Goal: Check status

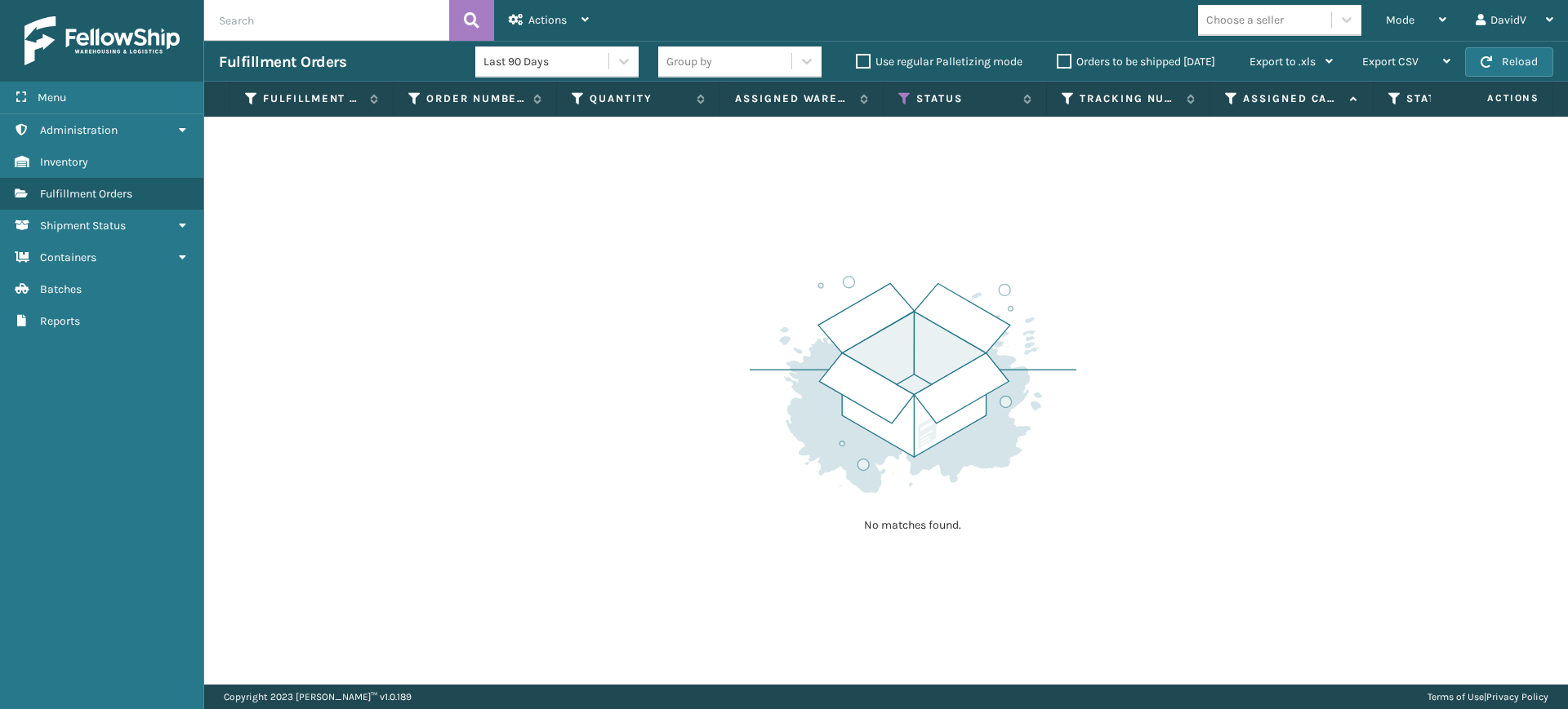
click at [1062, 62] on label "Orders to be shipped [DATE]" at bounding box center [1136, 61] width 158 height 14
click at [1058, 62] on input "Orders to be shipped [DATE]" at bounding box center [1057, 57] width 1 height 10
click at [1062, 62] on label "Orders to be shipped [DATE]" at bounding box center [1136, 61] width 158 height 14
click at [1058, 62] on input "Orders to be shipped [DATE]" at bounding box center [1057, 57] width 1 height 10
click at [1062, 62] on label "Orders to be shipped [DATE]" at bounding box center [1136, 61] width 158 height 14
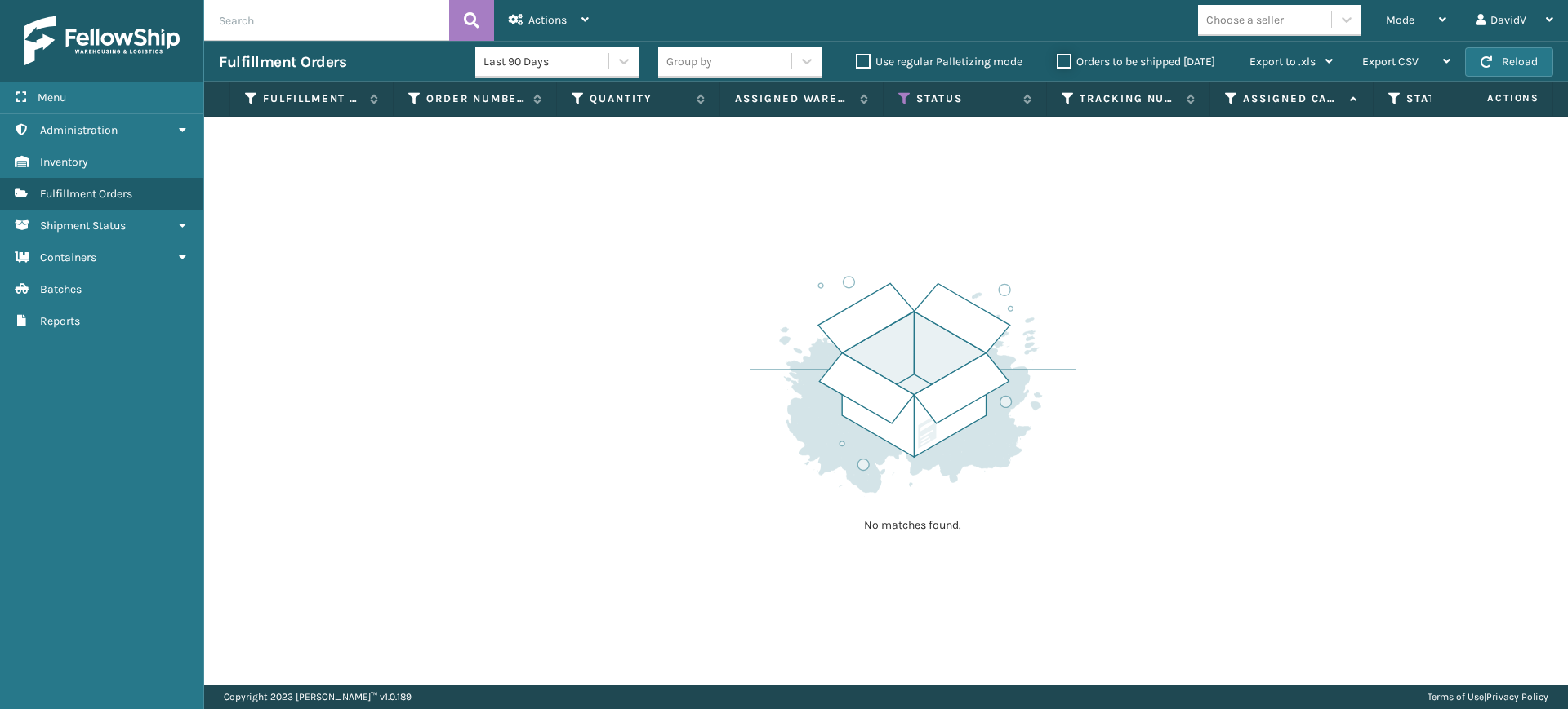
click at [1058, 62] on input "Orders to be shipped [DATE]" at bounding box center [1057, 57] width 1 height 10
click at [1062, 62] on label "Orders to be shipped [DATE]" at bounding box center [1136, 61] width 158 height 14
click at [1058, 62] on input "Orders to be shipped [DATE]" at bounding box center [1057, 57] width 1 height 10
drag, startPoint x: 1148, startPoint y: 41, endPoint x: 1140, endPoint y: 46, distance: 9.4
drag, startPoint x: 1140, startPoint y: 46, endPoint x: 1062, endPoint y: 168, distance: 144.8
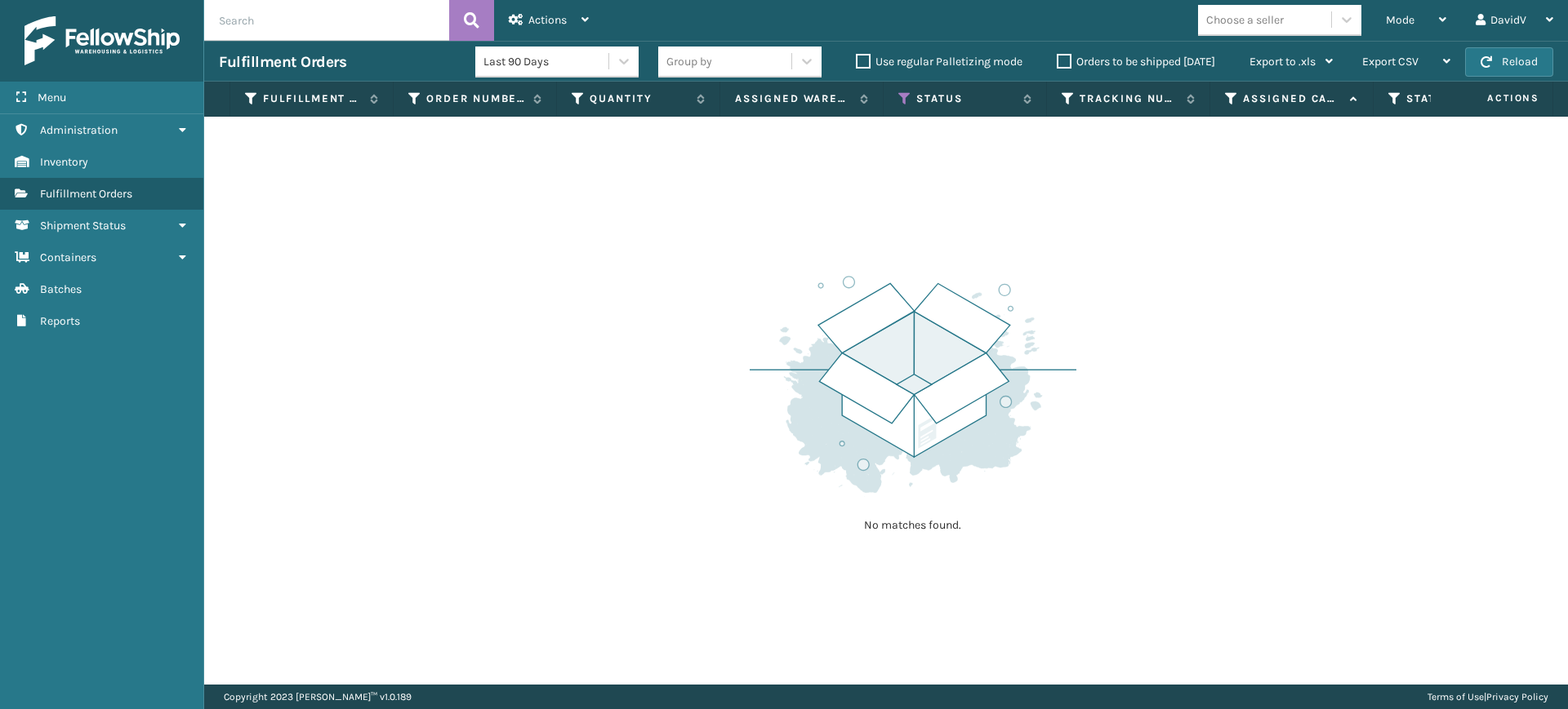
click at [1062, 168] on div "No matches found." at bounding box center [886, 401] width 1364 height 569
click at [1061, 58] on label "Orders to be shipped [DATE]" at bounding box center [1136, 61] width 158 height 14
click at [1058, 58] on input "Orders to be shipped [DATE]" at bounding box center [1057, 57] width 1 height 10
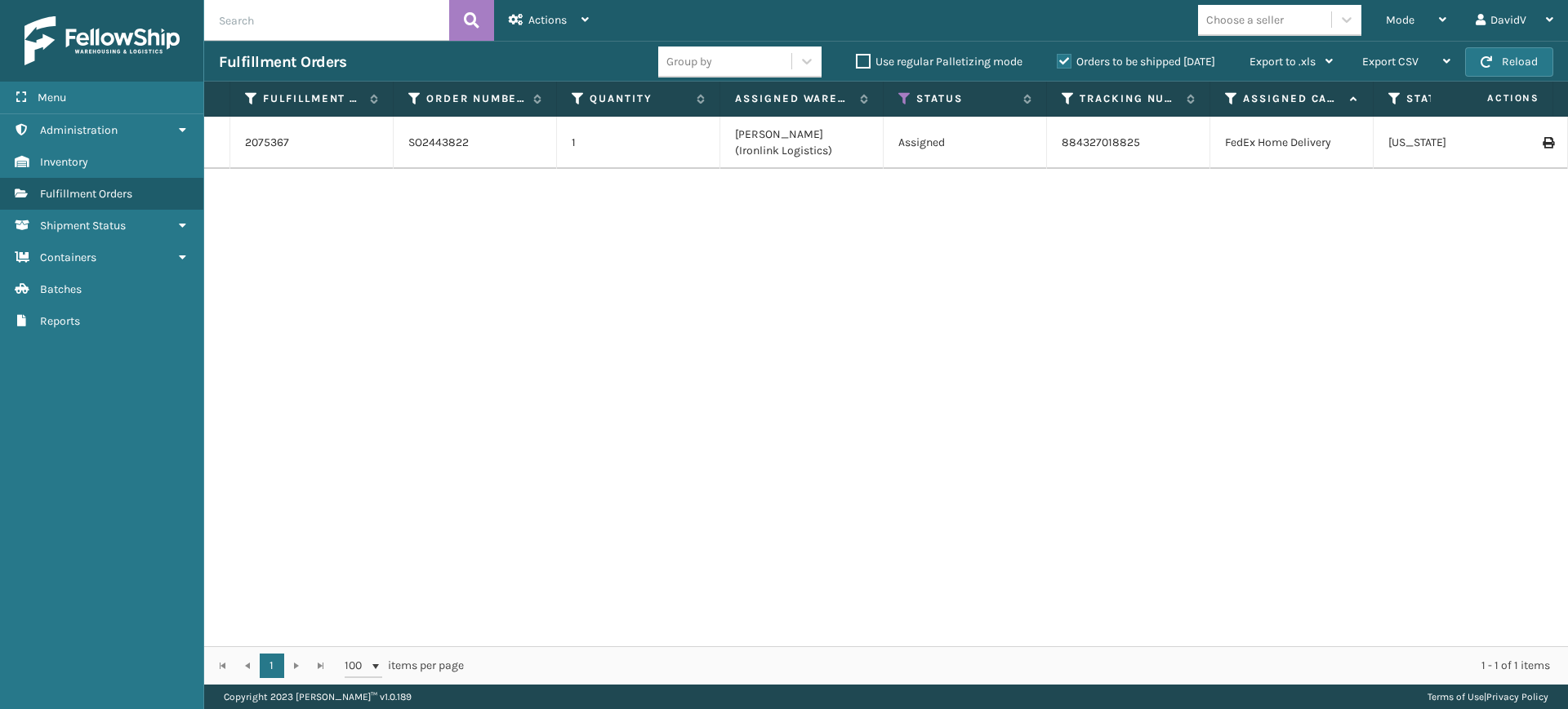
click at [1061, 58] on label "Orders to be shipped [DATE]" at bounding box center [1136, 61] width 158 height 14
click at [1058, 58] on input "Orders to be shipped [DATE]" at bounding box center [1057, 57] width 1 height 10
click at [779, 332] on div "2075367 SO2443822 1 [PERSON_NAME] (Ironlink Logistics) Assigned 884327018825 Fe…" at bounding box center [886, 382] width 1364 height 530
click at [1068, 65] on label "Orders to be shipped [DATE]" at bounding box center [1136, 61] width 158 height 14
click at [1058, 63] on input "Orders to be shipped [DATE]" at bounding box center [1057, 57] width 1 height 10
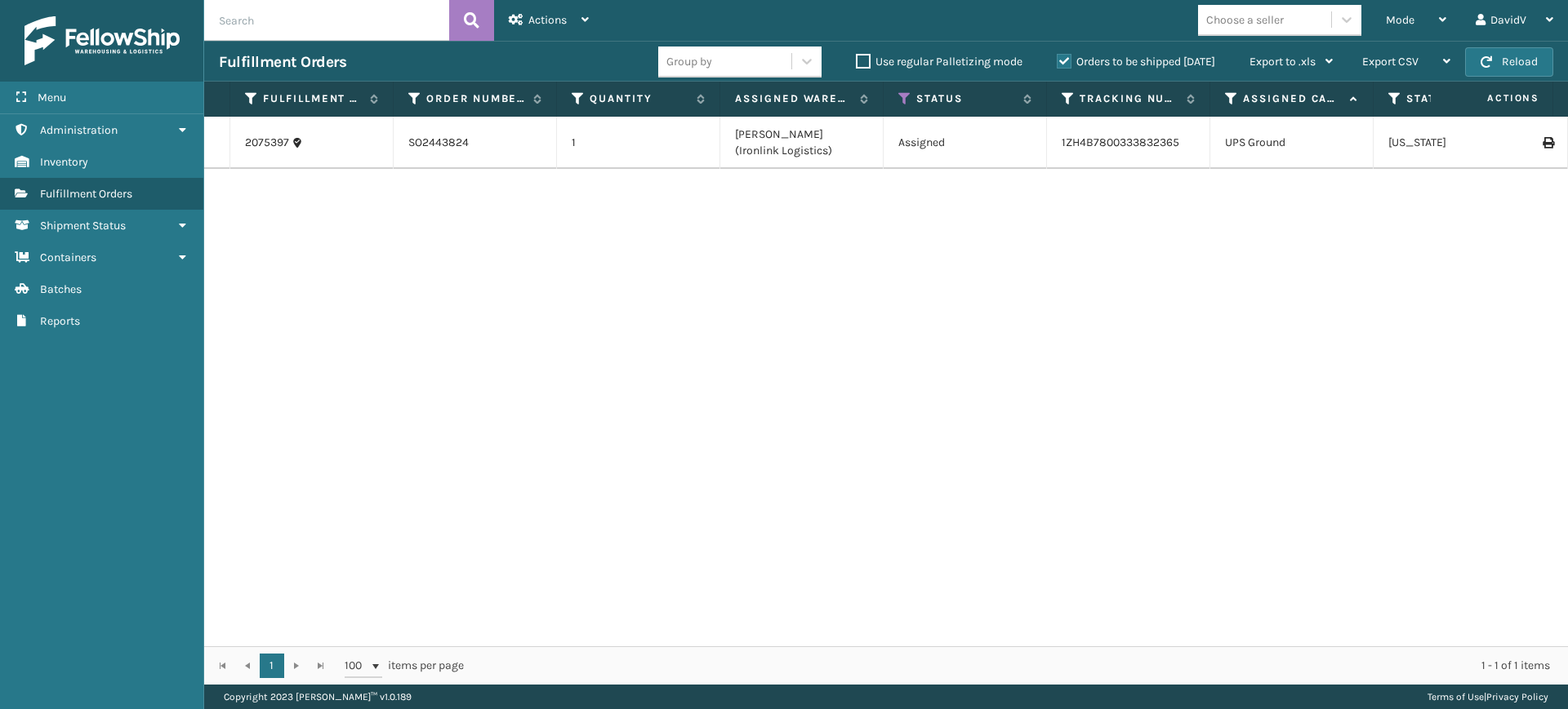
click at [1068, 65] on label "Orders to be shipped [DATE]" at bounding box center [1136, 61] width 158 height 14
click at [1058, 63] on input "Orders to be shipped [DATE]" at bounding box center [1057, 57] width 1 height 10
